Goal: Task Accomplishment & Management: Manage account settings

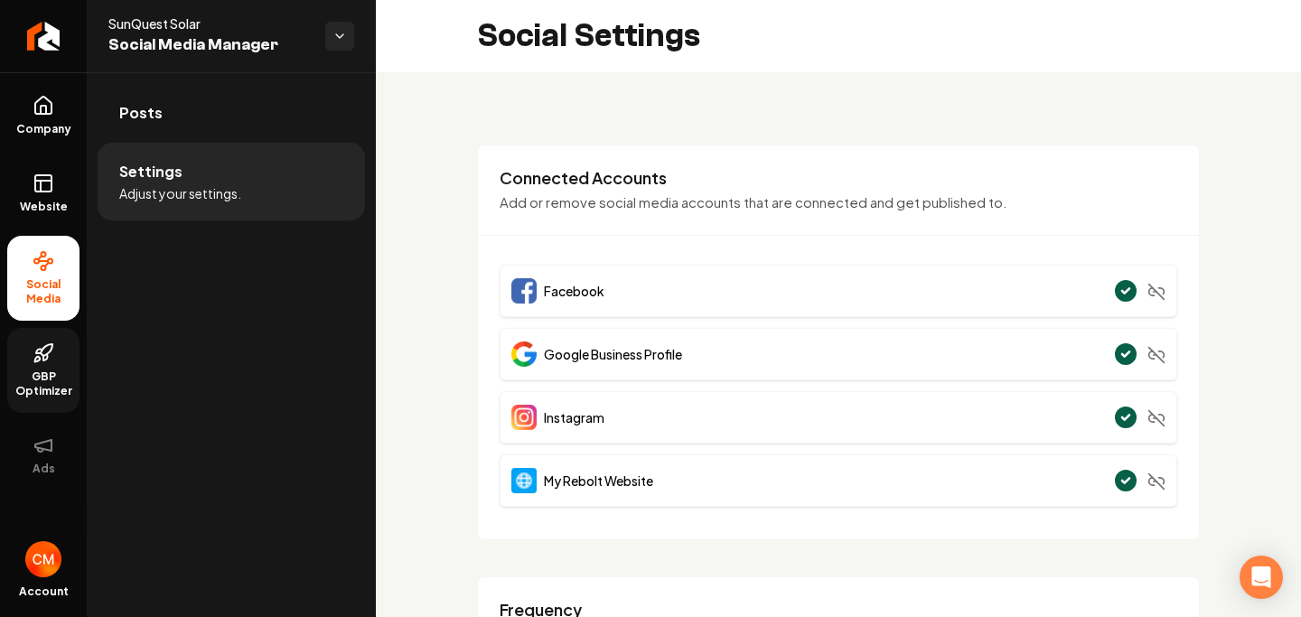
click at [50, 380] on span "GBP Optimizer" at bounding box center [43, 384] width 72 height 29
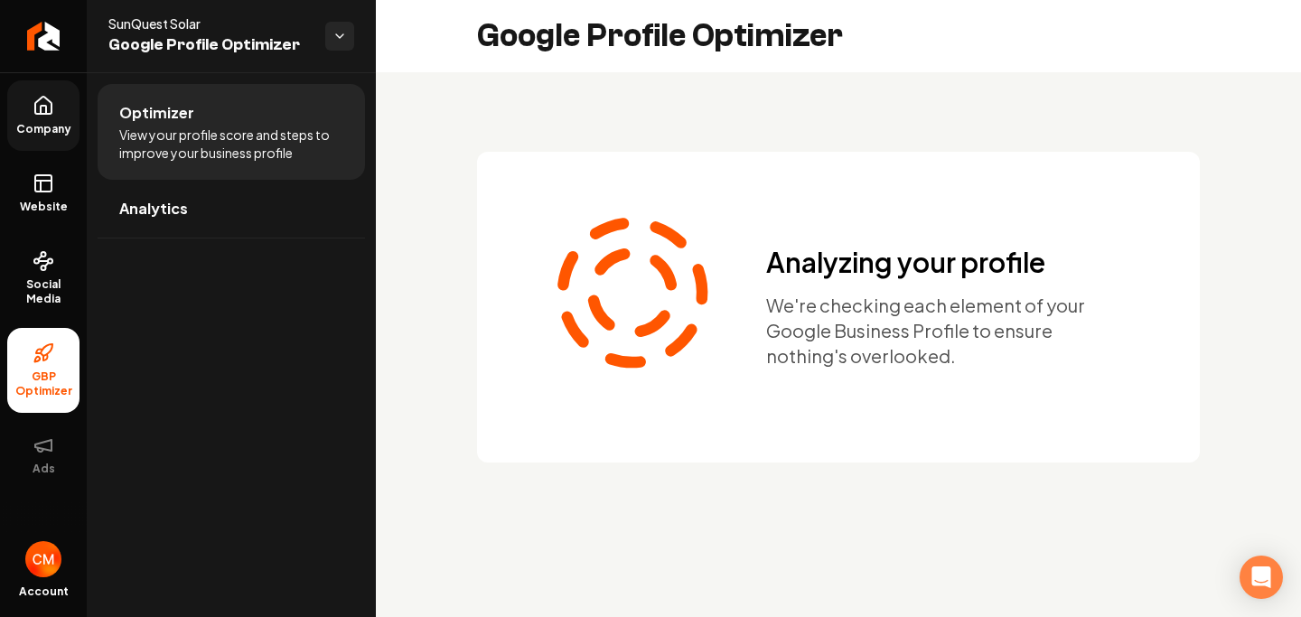
click at [34, 99] on icon at bounding box center [44, 106] width 22 height 22
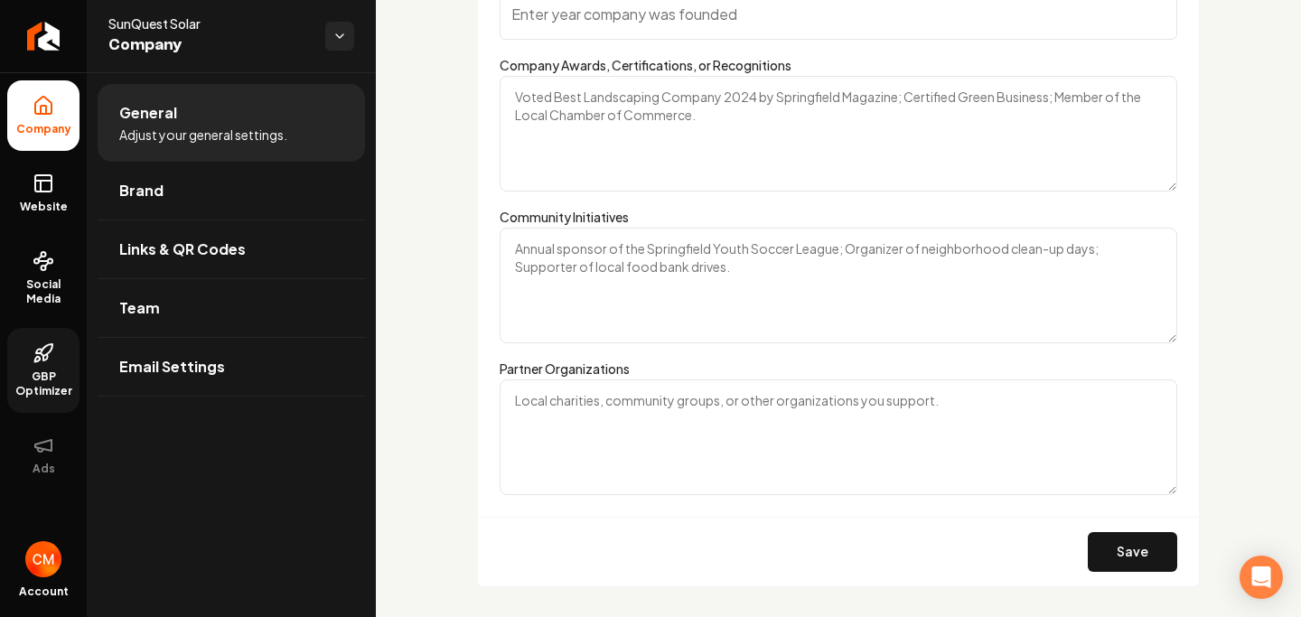
scroll to position [3302, 0]
click at [216, 195] on link "Brand" at bounding box center [231, 191] width 267 height 58
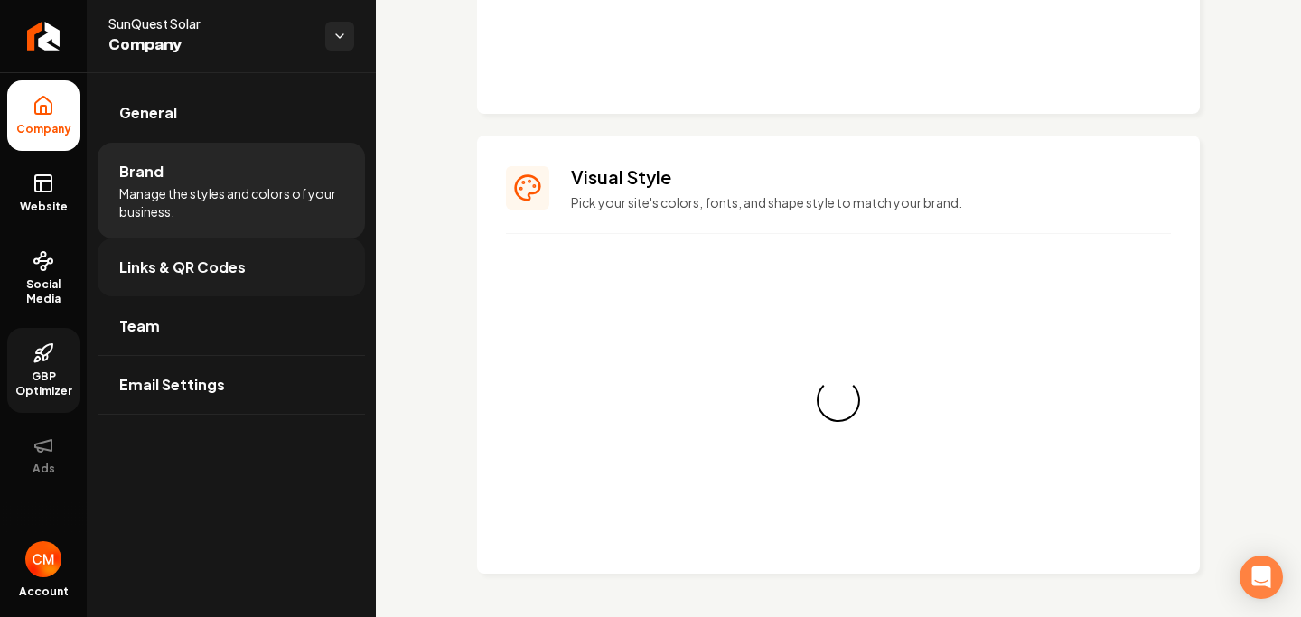
scroll to position [2201, 0]
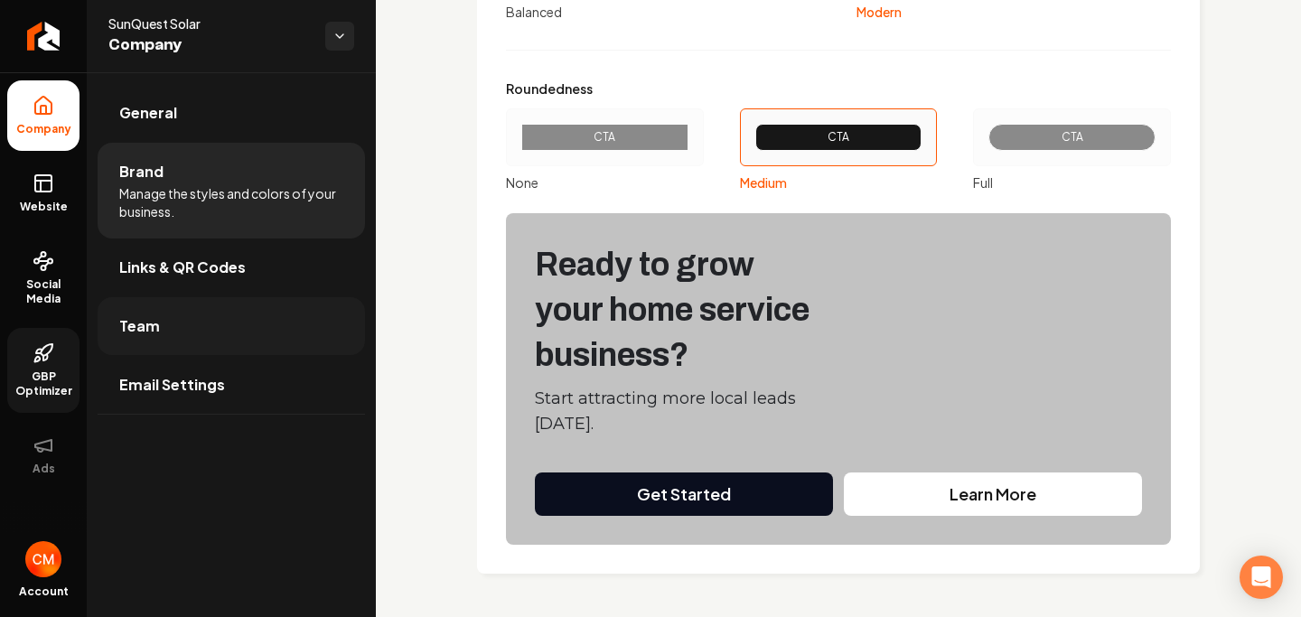
click at [211, 323] on link "Team" at bounding box center [231, 326] width 267 height 58
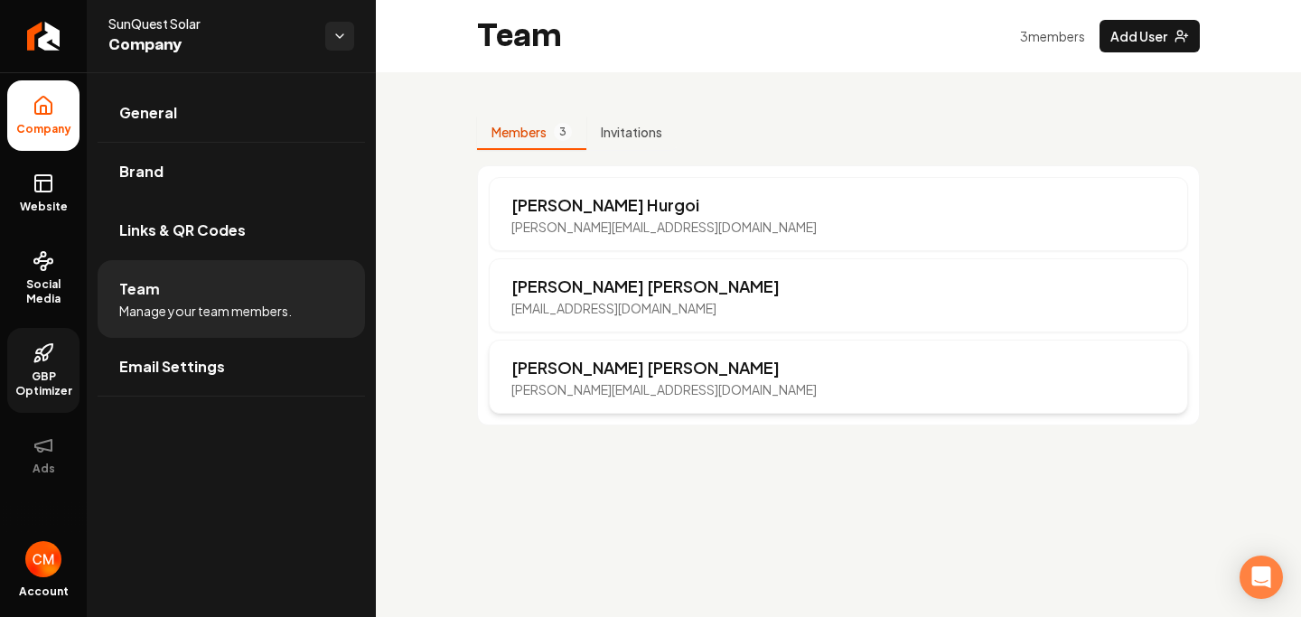
click at [576, 380] on p "[PERSON_NAME][EMAIL_ADDRESS][DOMAIN_NAME]" at bounding box center [663, 389] width 305 height 18
click at [677, 373] on p "[PERSON_NAME]" at bounding box center [663, 367] width 305 height 25
click at [1147, 44] on button "Add User" at bounding box center [1150, 36] width 100 height 33
click at [203, 383] on link "Email Settings" at bounding box center [231, 367] width 267 height 58
